Goal: Task Accomplishment & Management: Complete application form

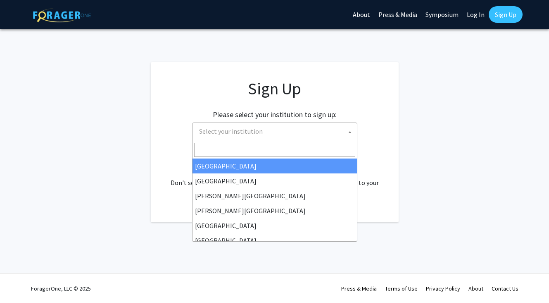
click at [251, 132] on span "Select your institution" at bounding box center [231, 131] width 64 height 8
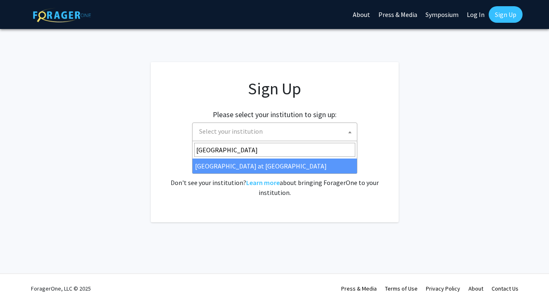
type input "[GEOGRAPHIC_DATA]"
select select "18"
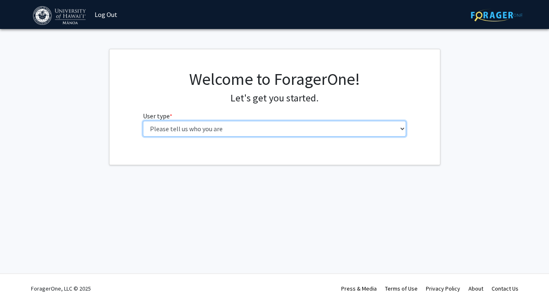
click at [168, 131] on select "Please tell us who you are Undergraduate Student Master's Student Doctoral Cand…" at bounding box center [274, 129] width 263 height 16
select select "1: undergrad"
click at [143, 121] on select "Please tell us who you are Undergraduate Student Master's Student Doctoral Cand…" at bounding box center [274, 129] width 263 height 16
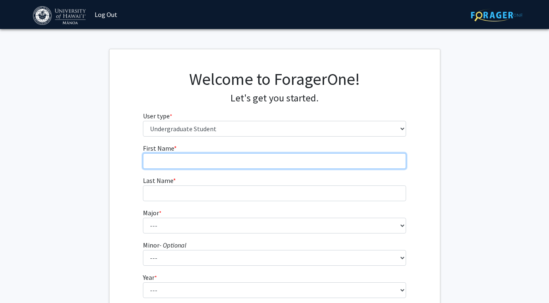
click at [191, 161] on input "First Name * required" at bounding box center [274, 161] width 263 height 16
type input "Jedidiah"
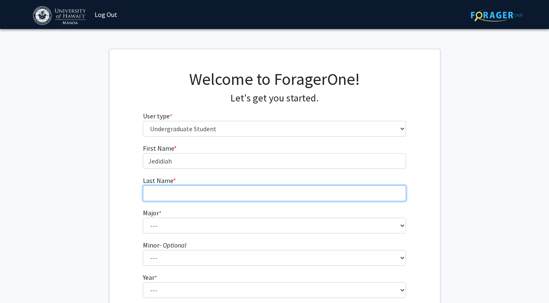
type input "Authier"
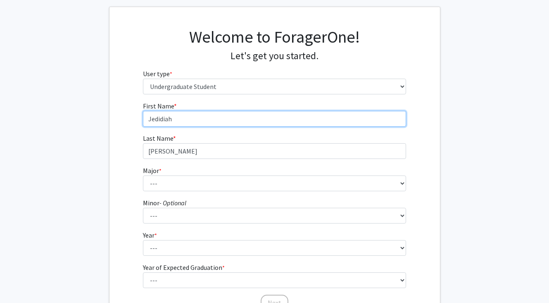
scroll to position [50, 0]
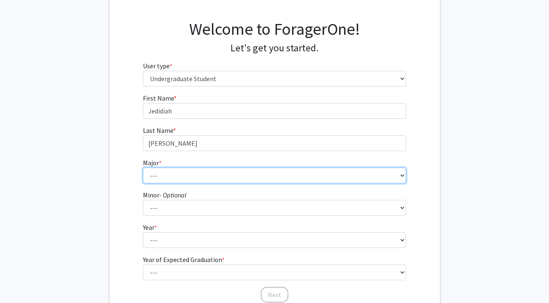
click at [205, 172] on select "--- Accounting American Studies Animal Sciences Anthropology Art Art History As…" at bounding box center [274, 175] width 263 height 16
select select "66: 1448"
click at [143, 167] on select "--- Accounting American Studies Animal Sciences Anthropology Art Art History As…" at bounding box center [274, 175] width 263 height 16
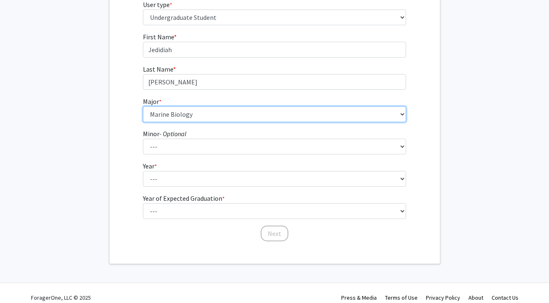
scroll to position [117, 0]
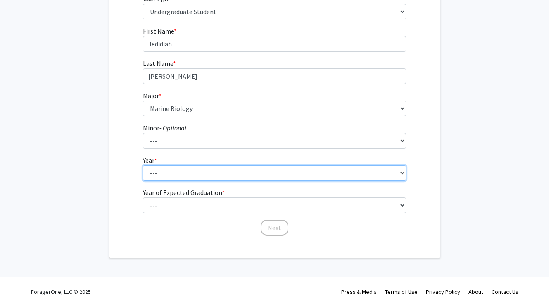
click at [396, 170] on select "--- First-year Sophomore Junior Senior Postbaccalaureate Certificate" at bounding box center [274, 173] width 263 height 16
select select "2: sophomore"
click at [143, 165] on select "--- First-year Sophomore Junior Senior Postbaccalaureate Certificate" at bounding box center [274, 173] width 263 height 16
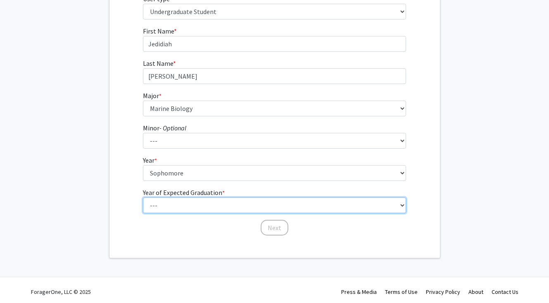
click at [400, 205] on select "--- 2025 2026 2027 2028 2029 2030 2031 2032 2033 2034" at bounding box center [274, 205] width 263 height 16
select select "4: 2028"
click at [143, 197] on select "--- 2025 2026 2027 2028 2029 2030 2031 2032 2033 2034" at bounding box center [274, 205] width 263 height 16
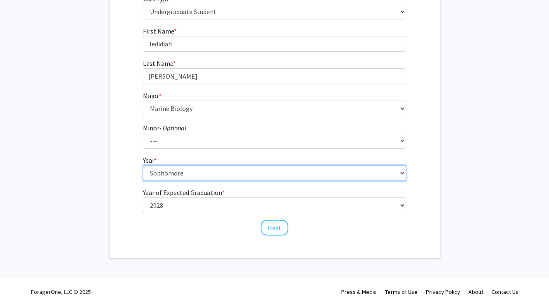
click at [378, 170] on select "--- First-year Sophomore Junior Senior Postbaccalaureate Certificate" at bounding box center [274, 173] width 263 height 16
select select "1: first-year"
click at [143, 165] on select "--- First-year Sophomore Junior Senior Postbaccalaureate Certificate" at bounding box center [274, 173] width 263 height 16
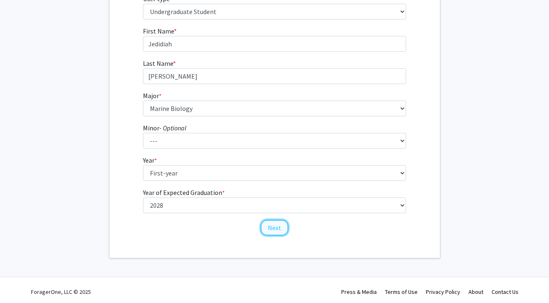
click at [280, 227] on button "Next" at bounding box center [275, 228] width 28 height 16
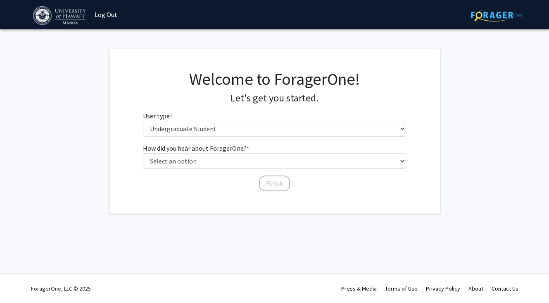
scroll to position [0, 0]
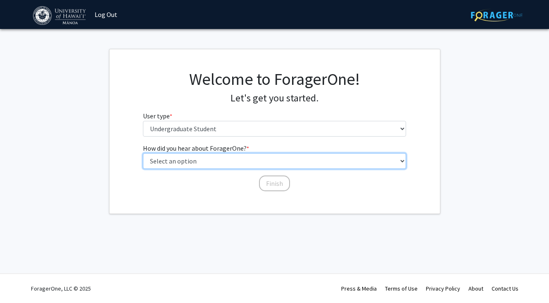
click at [272, 166] on select "Select an option Peer/student recommendation Faculty/staff recommendation Unive…" at bounding box center [274, 161] width 263 height 16
select select "5: other"
click at [143, 153] on select "Select an option Peer/student recommendation Faculty/staff recommendation Unive…" at bounding box center [274, 161] width 263 height 16
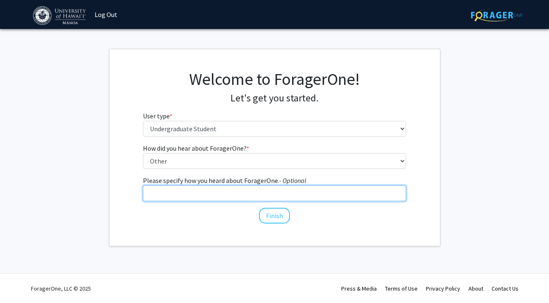
click at [276, 196] on input "Please specify how you heard about ForagerOne. - Optional" at bounding box center [274, 193] width 263 height 16
type input "There was a presentation in my biology class"
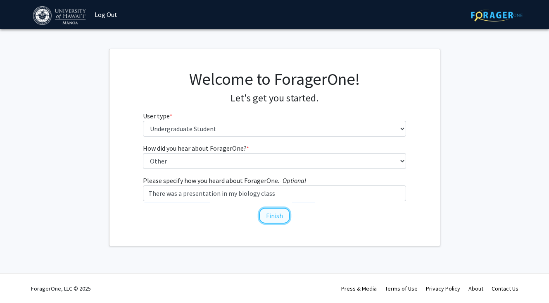
click at [277, 216] on button "Finish" at bounding box center [274, 216] width 31 height 16
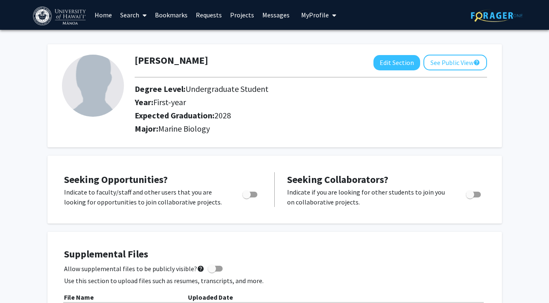
click at [245, 195] on span "Toggle" at bounding box center [247, 194] width 8 height 8
click at [246, 197] on input "Are you actively seeking opportunities?" at bounding box center [246, 197] width 0 height 0
checkbox input "true"
click at [145, 14] on icon at bounding box center [145, 15] width 4 height 7
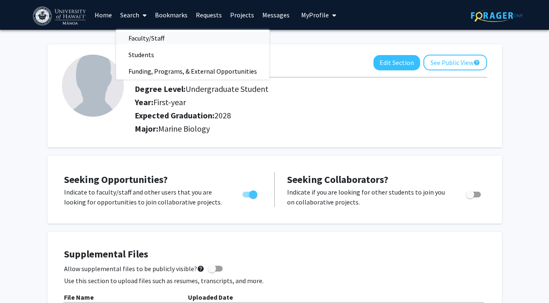
click at [145, 36] on span "Faculty/Staff" at bounding box center [146, 38] width 61 height 17
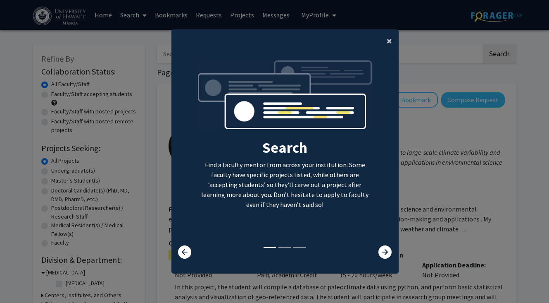
click at [389, 38] on span "×" at bounding box center [389, 40] width 5 height 13
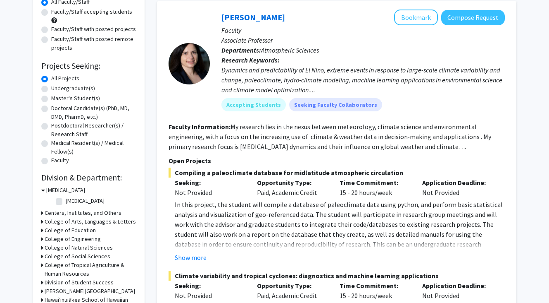
scroll to position [83, 0]
click at [51, 88] on label "Undergraduate(s)" at bounding box center [73, 88] width 44 height 9
click at [51, 88] on input "Undergraduate(s)" at bounding box center [53, 86] width 5 height 5
radio input "true"
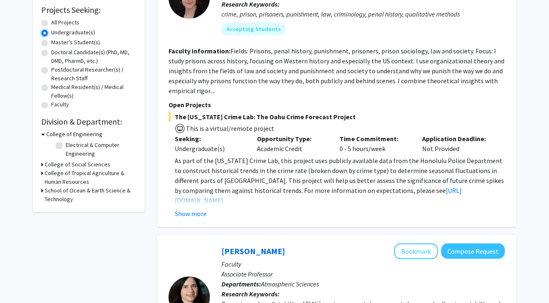
scroll to position [140, 0]
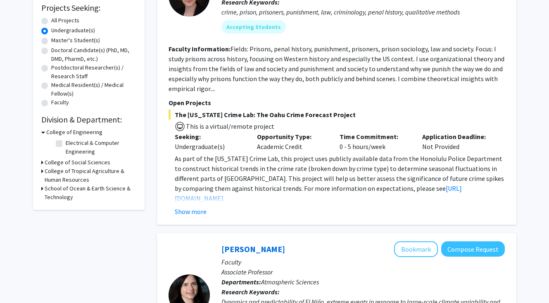
click at [43, 189] on icon at bounding box center [42, 188] width 2 height 9
click at [66, 228] on label "Earth Sciences" at bounding box center [84, 227] width 37 height 9
click at [66, 228] on input "Earth Sciences" at bounding box center [68, 225] width 5 height 5
checkbox input "true"
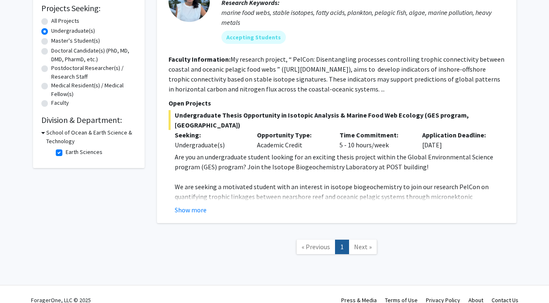
scroll to position [141, 0]
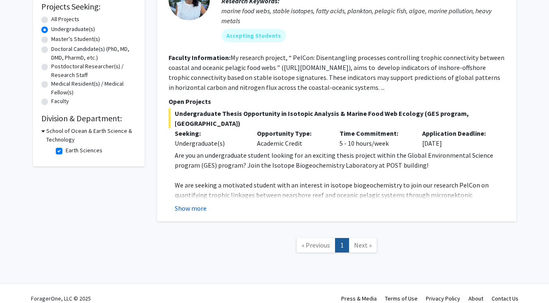
click at [186, 203] on button "Show more" at bounding box center [191, 208] width 32 height 10
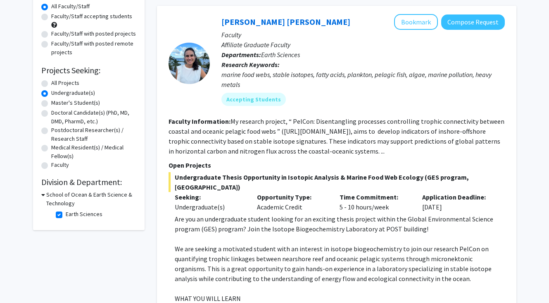
scroll to position [0, 0]
